Goal: Obtain resource: Download file/media

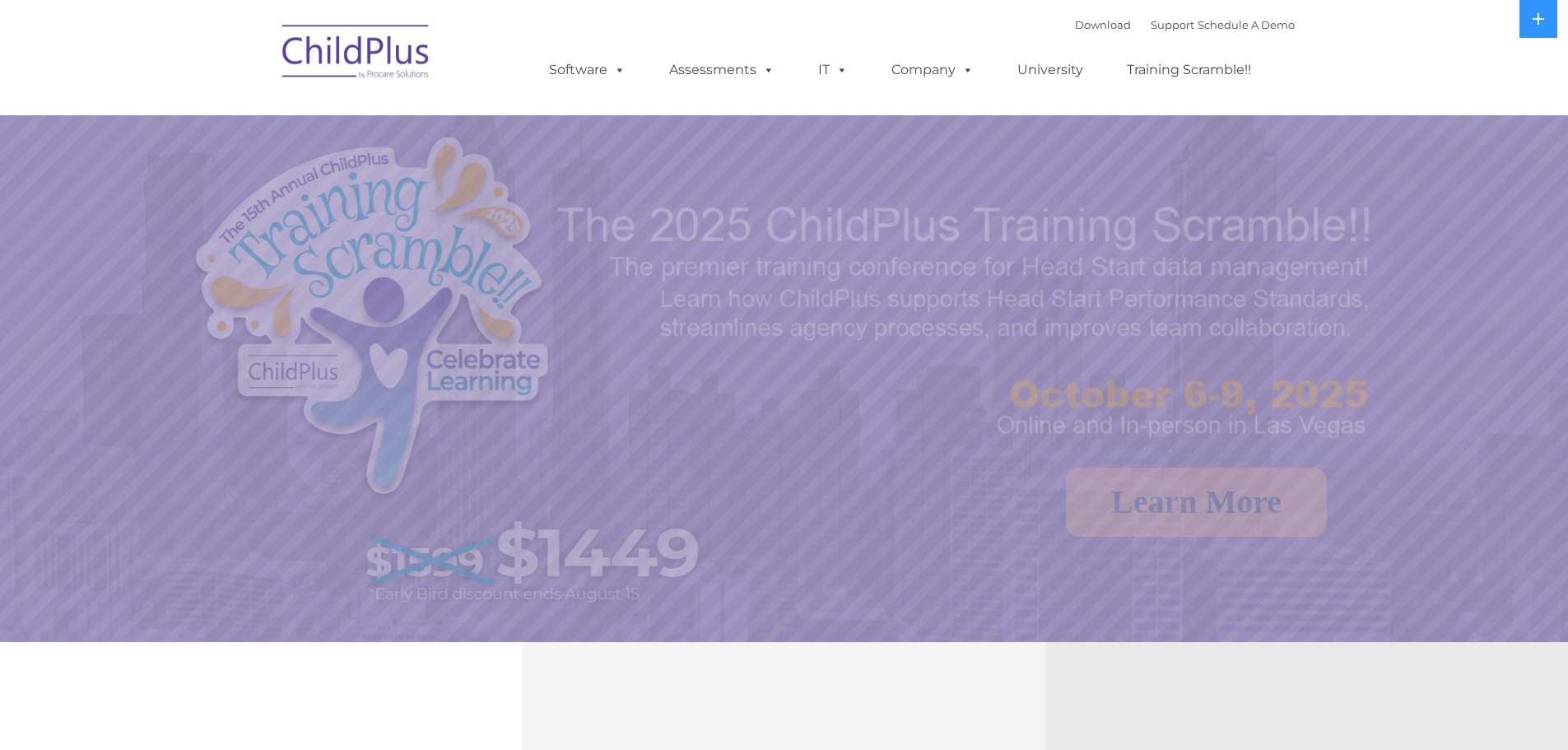
select select "MEDIUM"
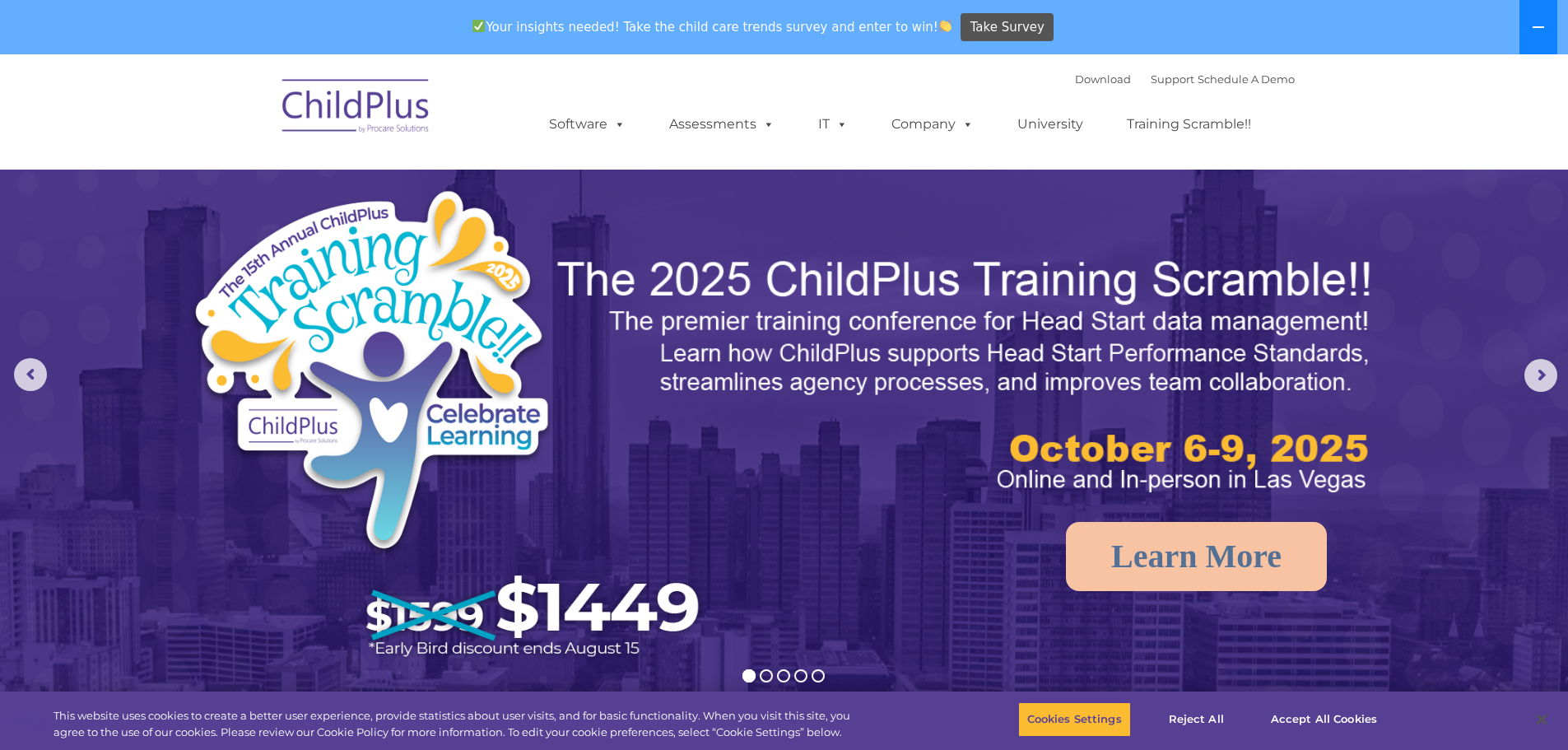
click at [1530, 30] on button at bounding box center [1539, 26] width 38 height 54
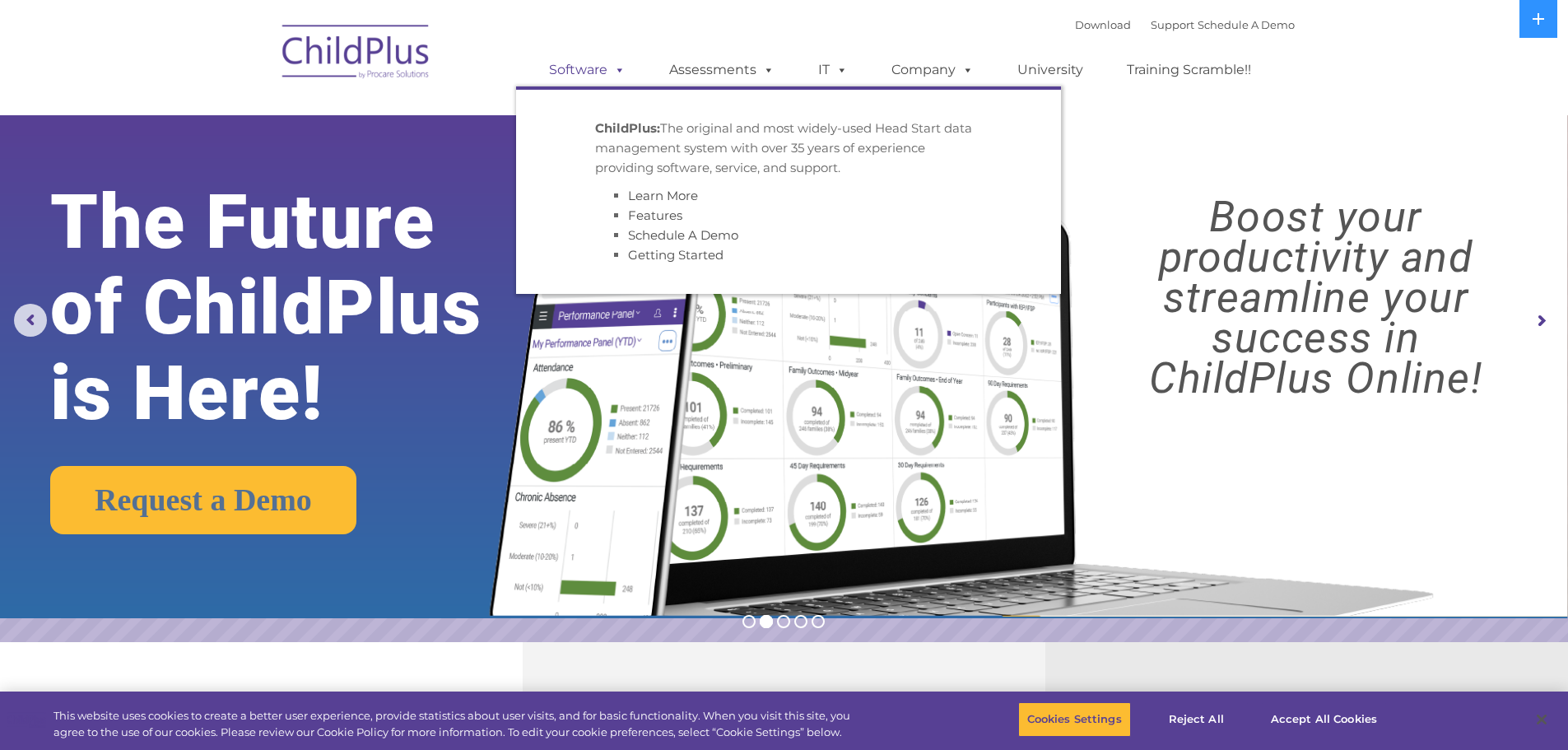
click at [613, 77] on span at bounding box center [617, 70] width 18 height 16
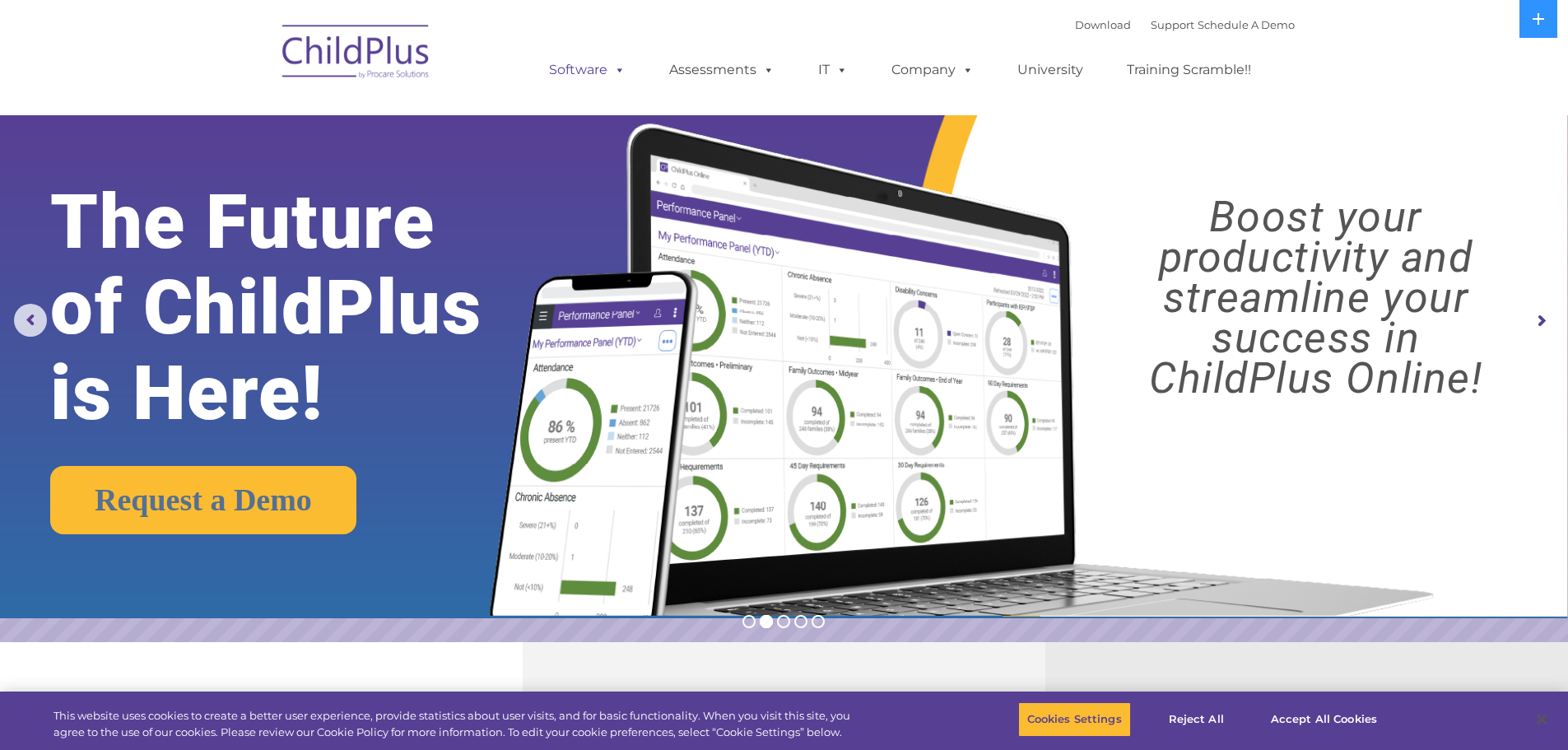
click at [616, 73] on span at bounding box center [617, 70] width 18 height 16
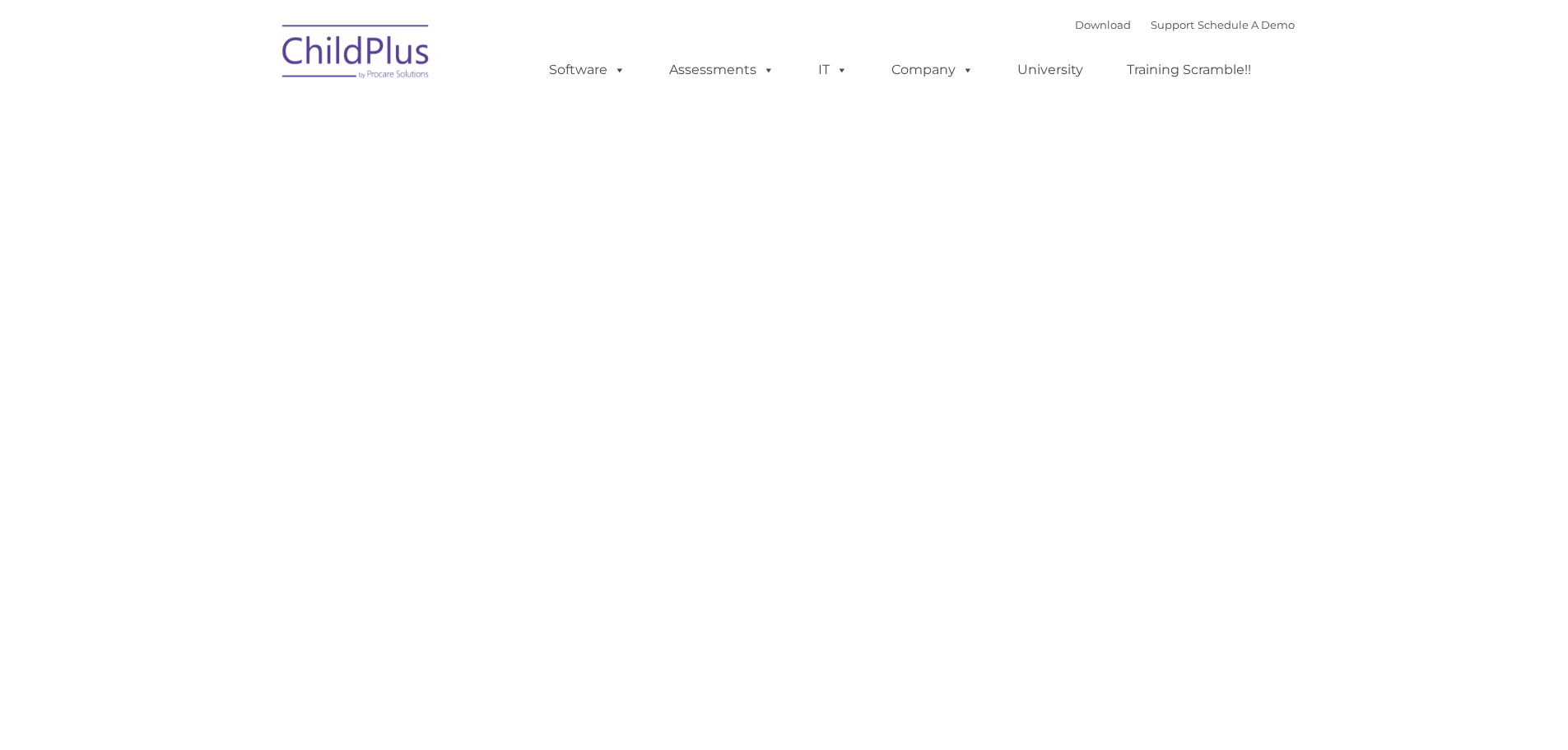
type input ""
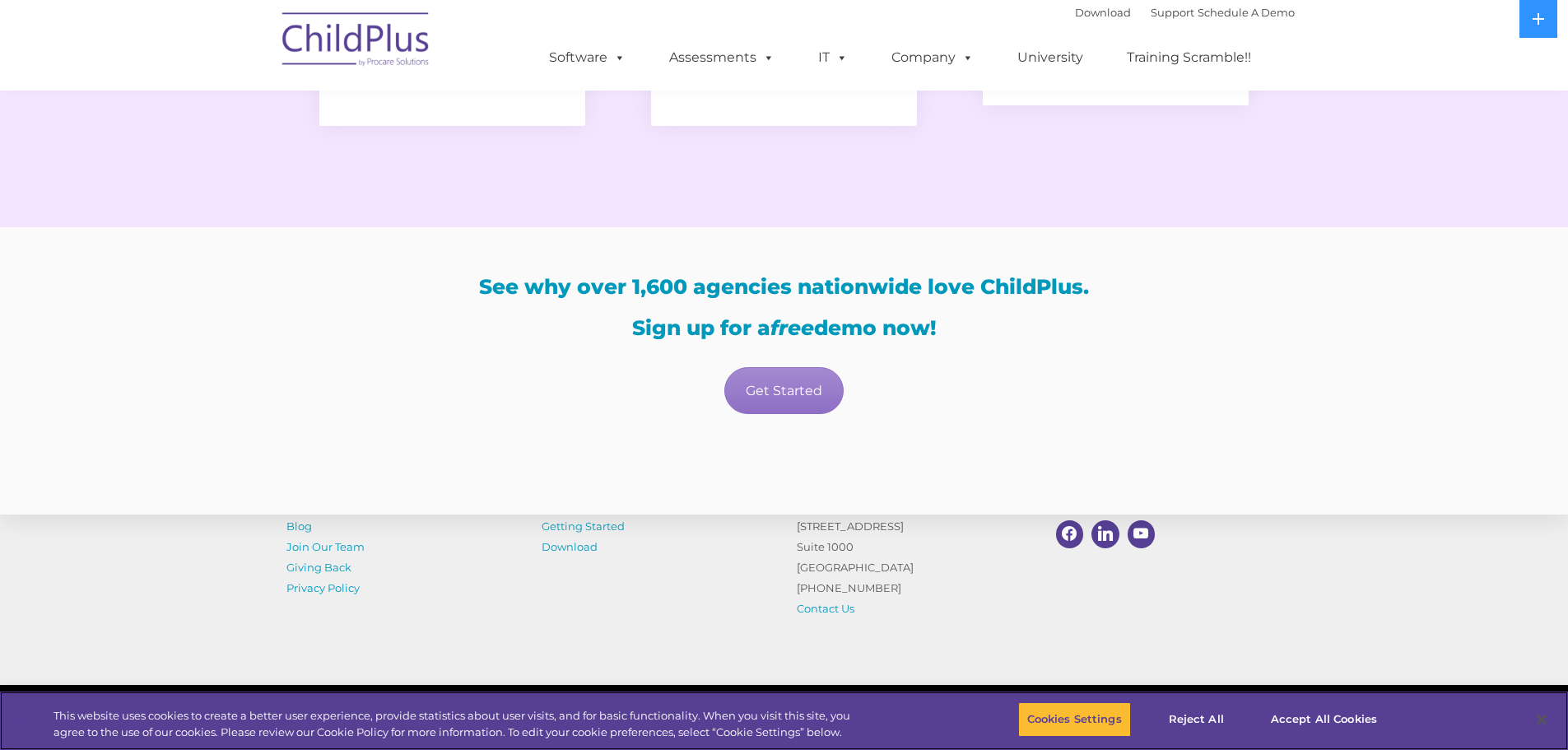
scroll to position [2838, 0]
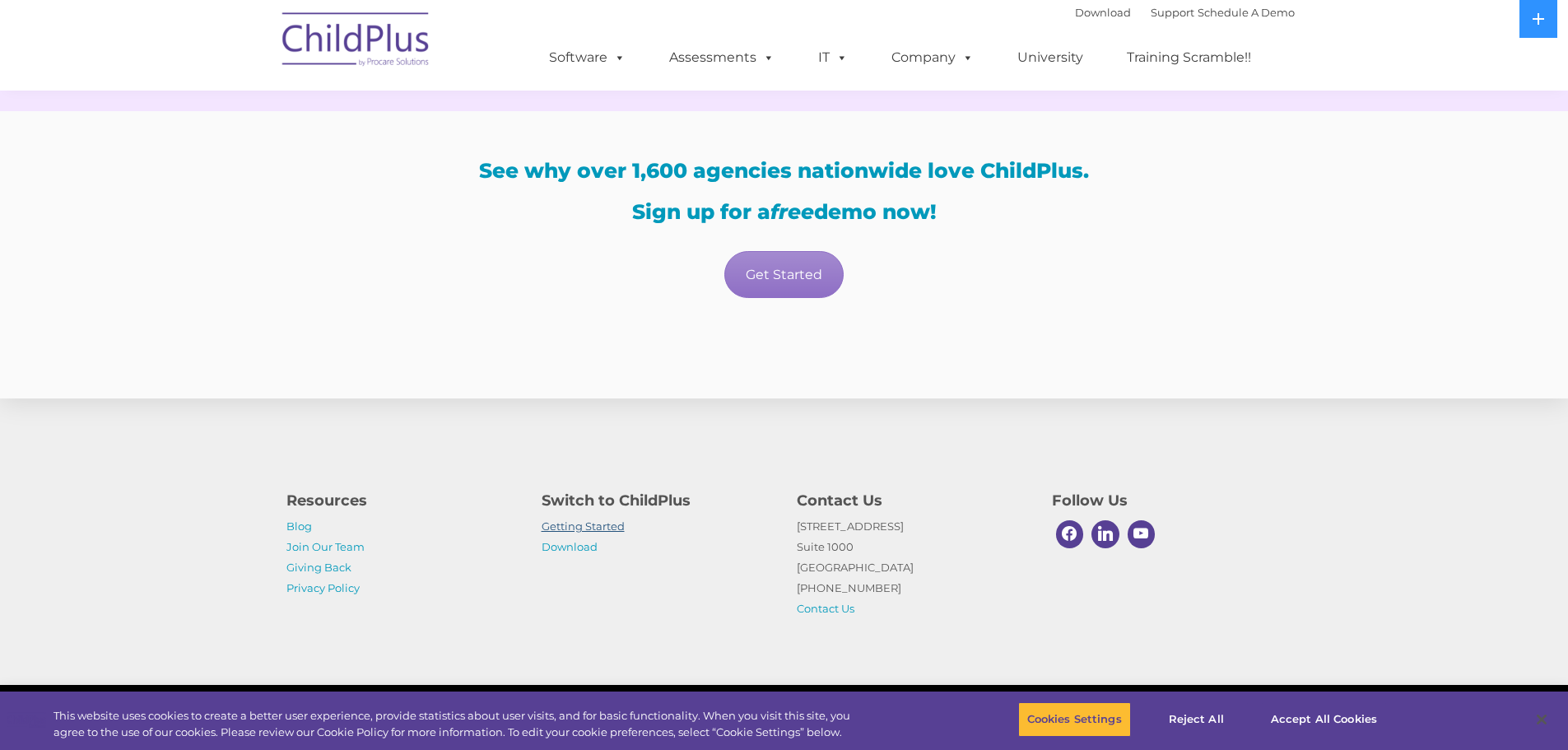
click at [583, 527] on link "Getting Started" at bounding box center [582, 525] width 83 height 13
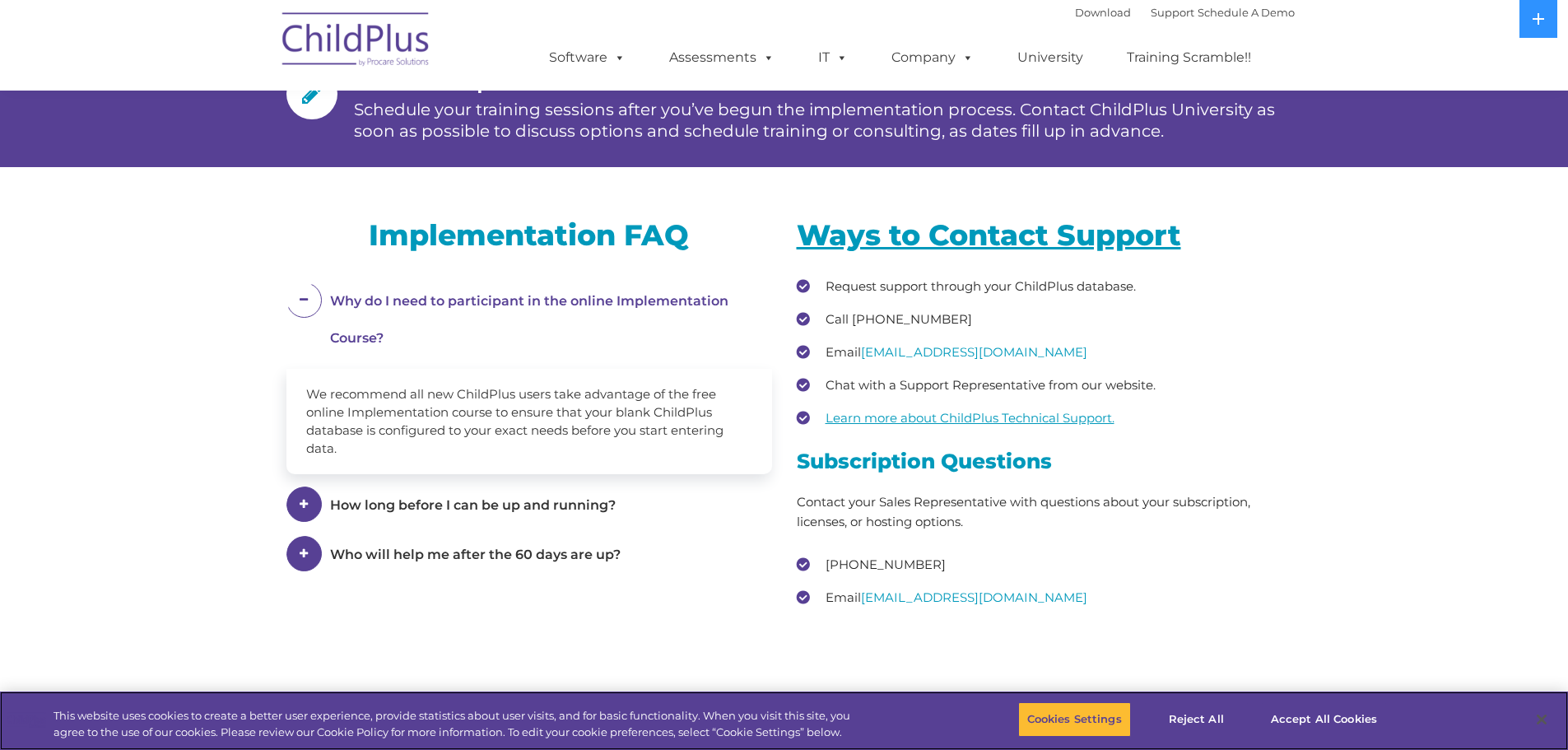
scroll to position [2085, 0]
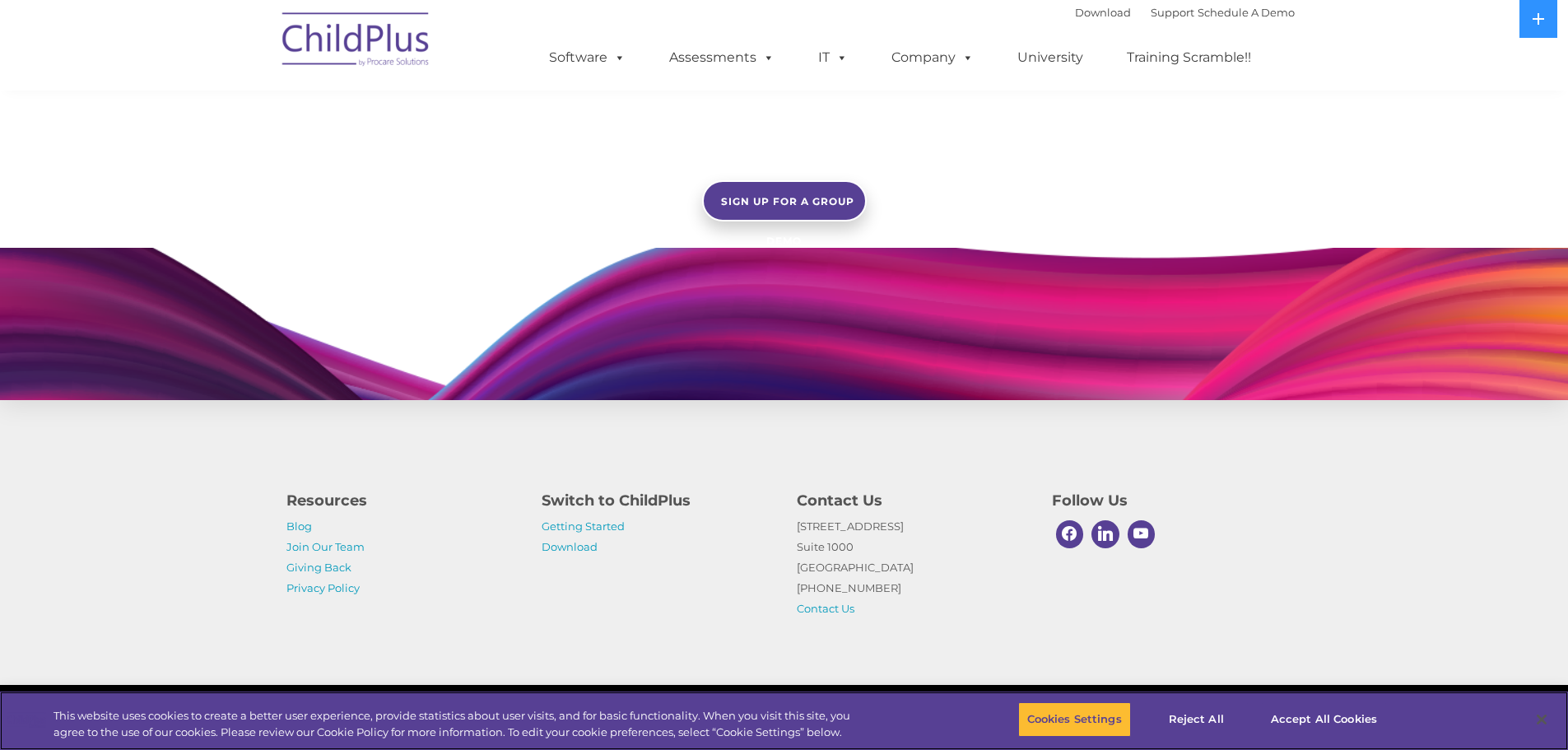
scroll to position [1429, 0]
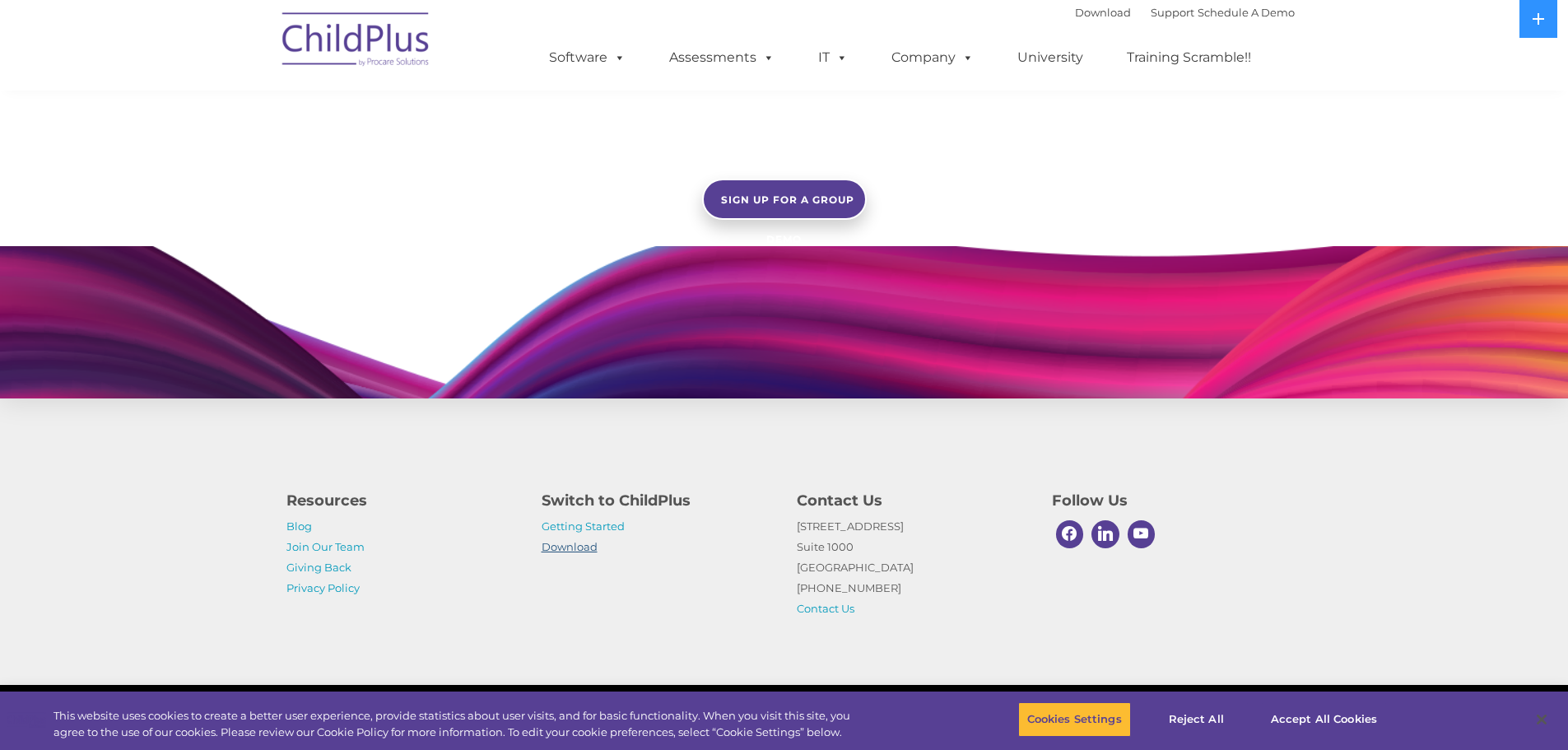
click at [582, 546] on link "Download" at bounding box center [569, 546] width 56 height 13
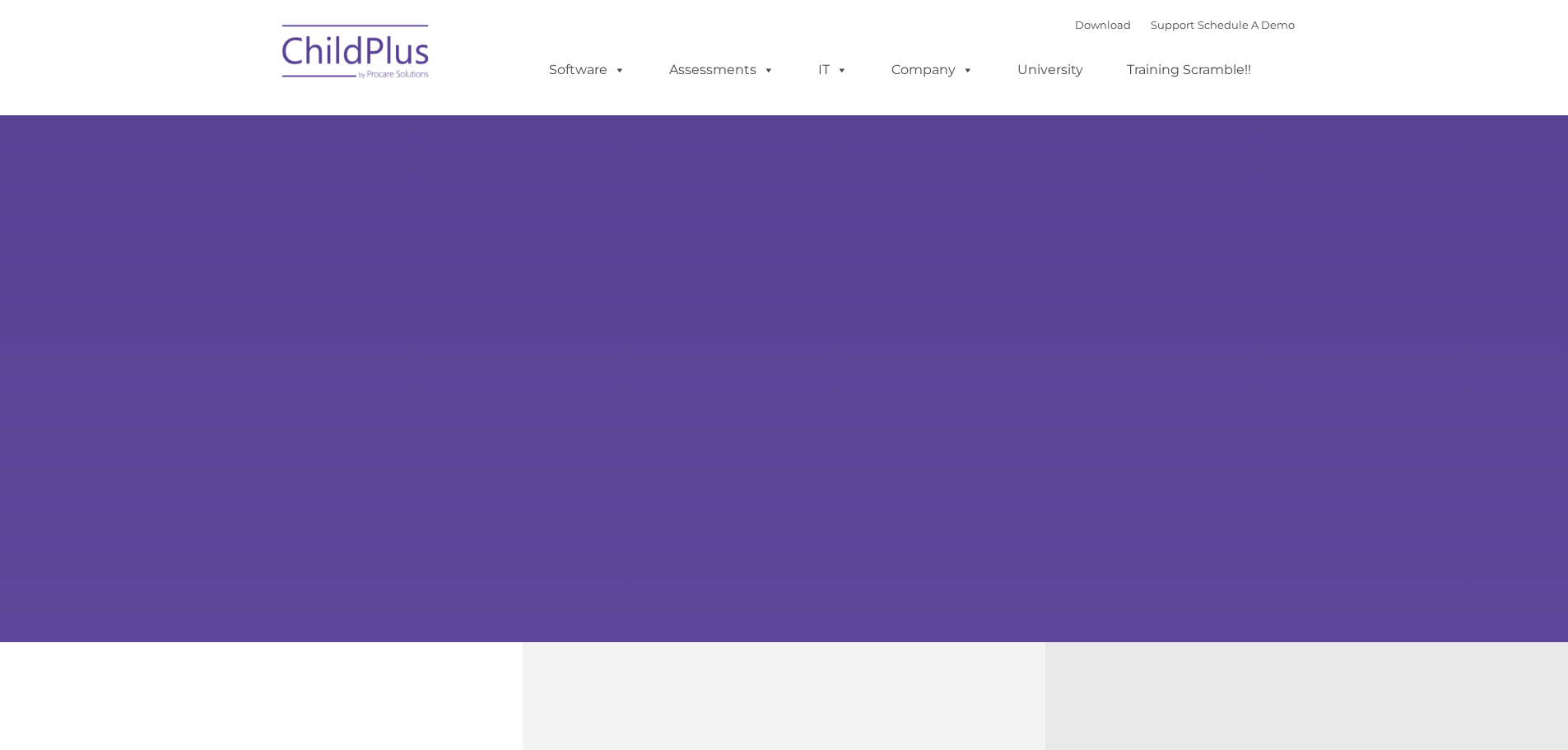
type input ""
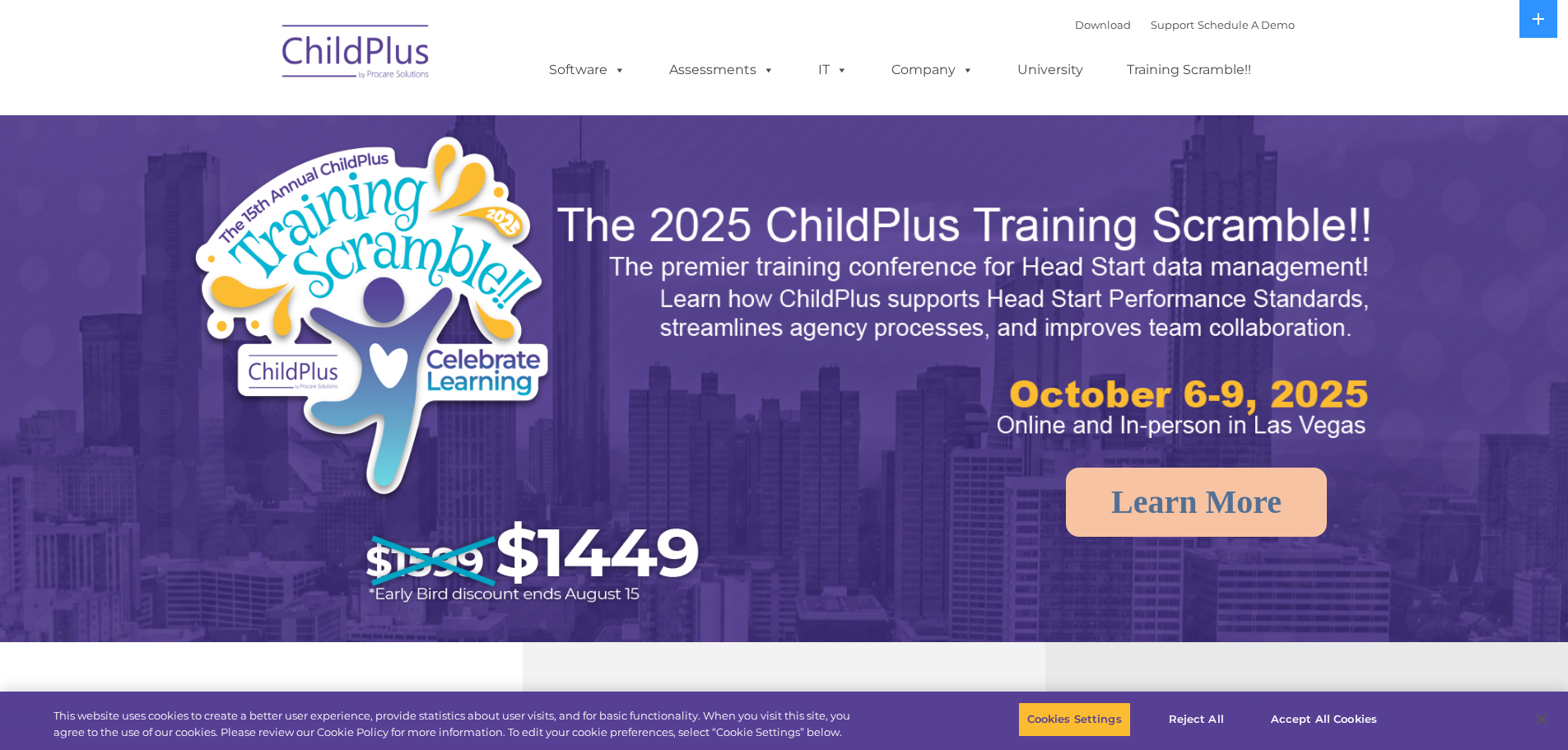
select select "MEDIUM"
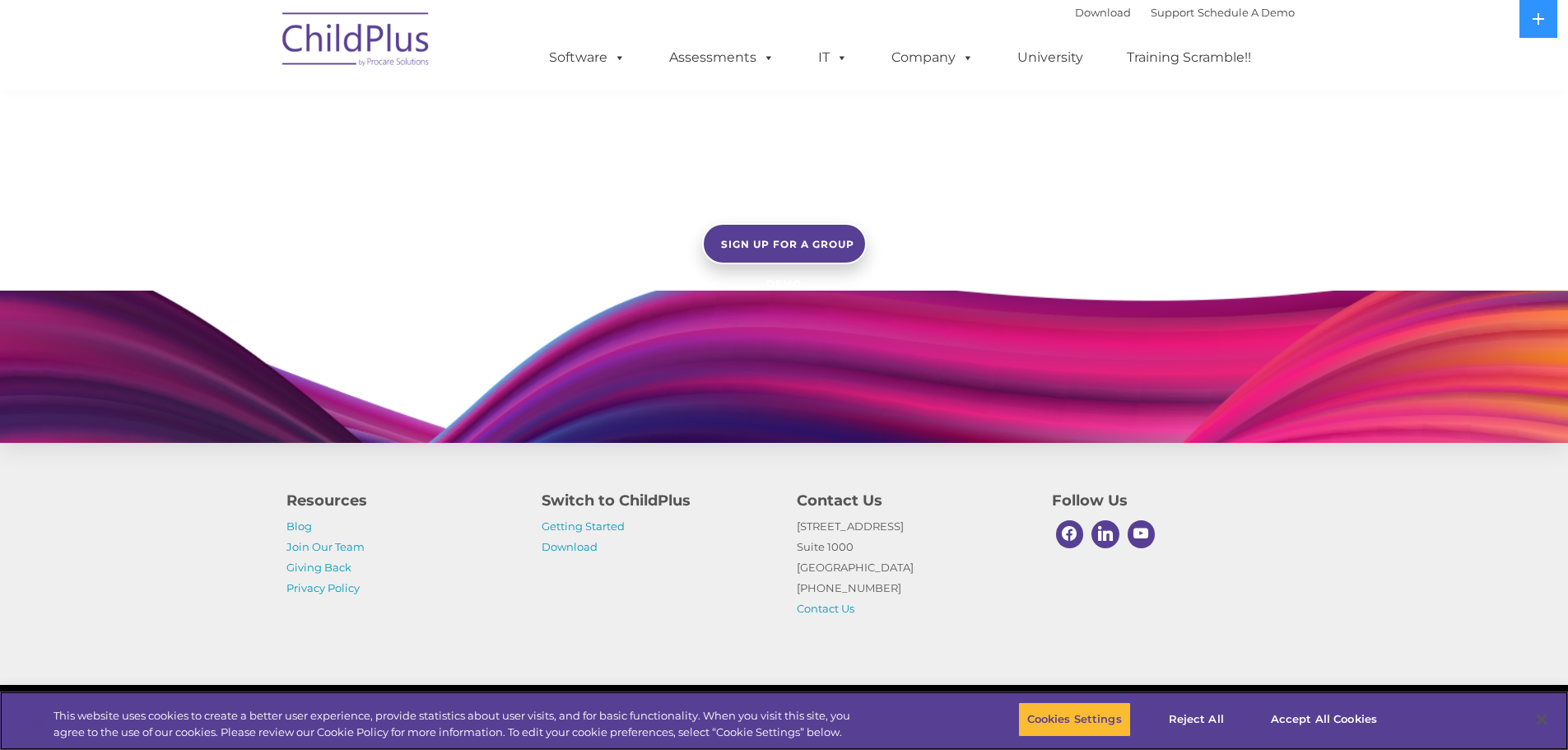
scroll to position [1429, 0]
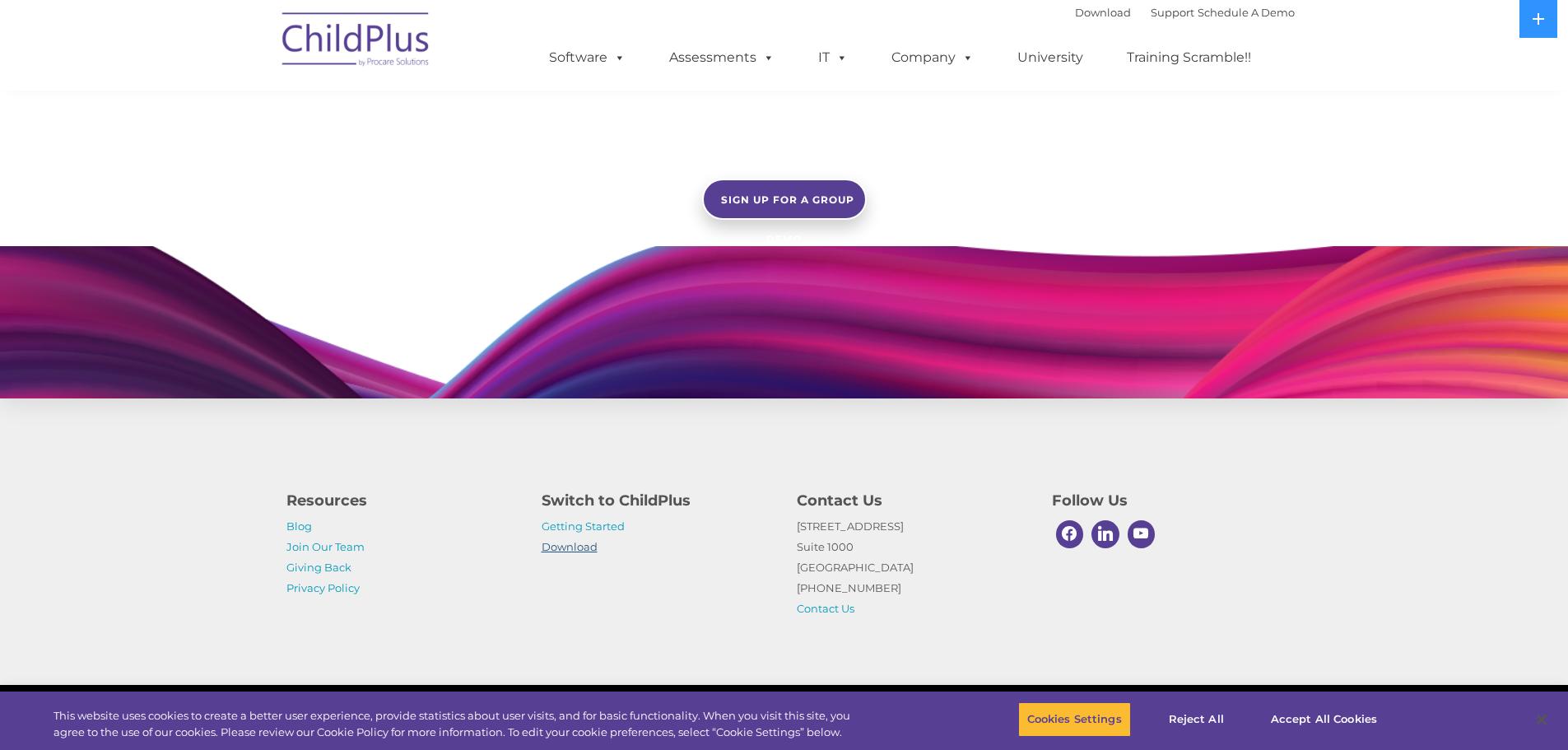
click at [575, 545] on link "Download" at bounding box center [569, 546] width 56 height 13
